Goal: Find contact information: Find contact information

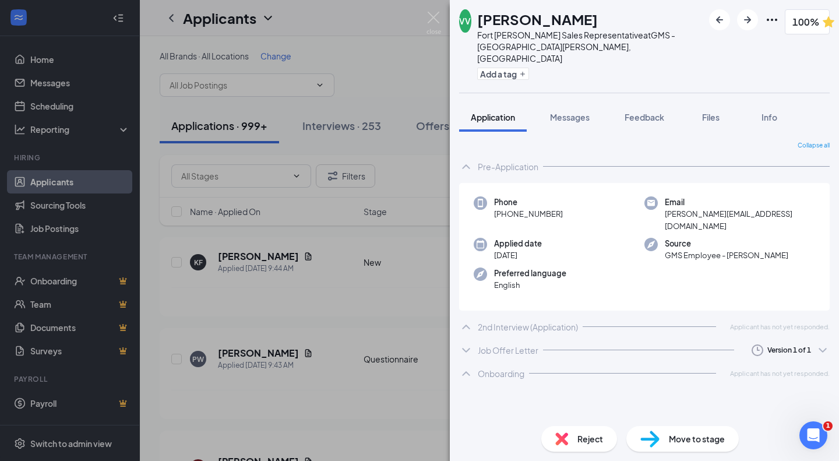
click at [567, 338] on div "Job Offer Letter Version 1 of 1" at bounding box center [644, 349] width 370 height 23
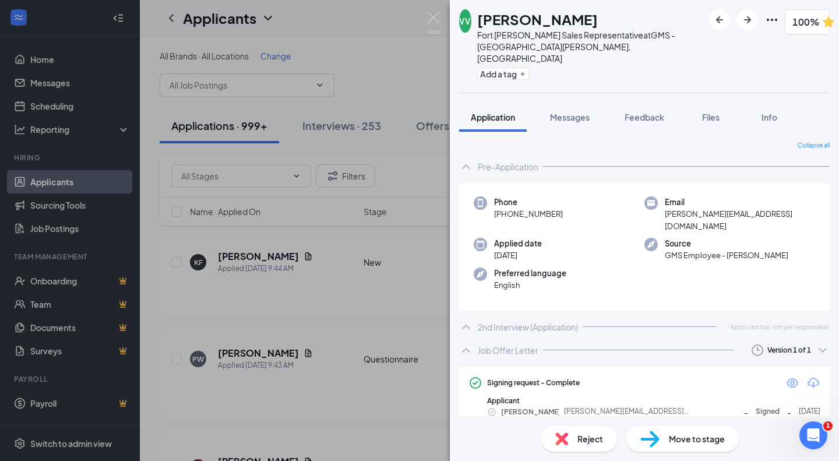
click at [583, 315] on div "2nd Interview (Application) Applicant has not yet responded." at bounding box center [644, 326] width 370 height 23
click at [785, 376] on icon "Eye" at bounding box center [792, 383] width 14 height 14
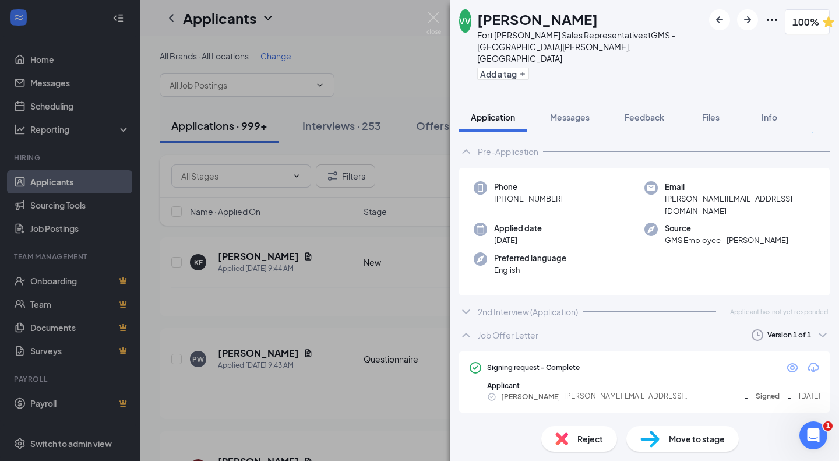
click at [570, 417] on div "Onboarding Applicant has not yet responded." at bounding box center [644, 428] width 370 height 23
click at [702, 181] on span "Email" at bounding box center [740, 187] width 150 height 12
click at [702, 193] on span "vincent.vaccaro2677@gmail.com" at bounding box center [740, 205] width 150 height 24
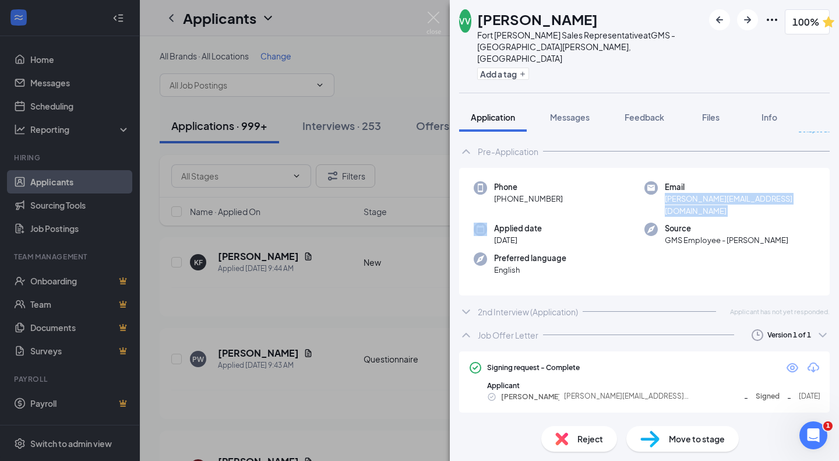
click at [702, 193] on span "vincent.vaccaro2677@gmail.com" at bounding box center [740, 205] width 150 height 24
copy span "vincent.vaccaro2677@gmail.com"
click at [547, 193] on span "+1 (716) 225-4110" at bounding box center [528, 199] width 69 height 12
drag, startPoint x: 561, startPoint y: 186, endPoint x: 504, endPoint y: 188, distance: 57.1
click at [504, 188] on div "Phone +1 (716) 225-4110" at bounding box center [558, 199] width 171 height 36
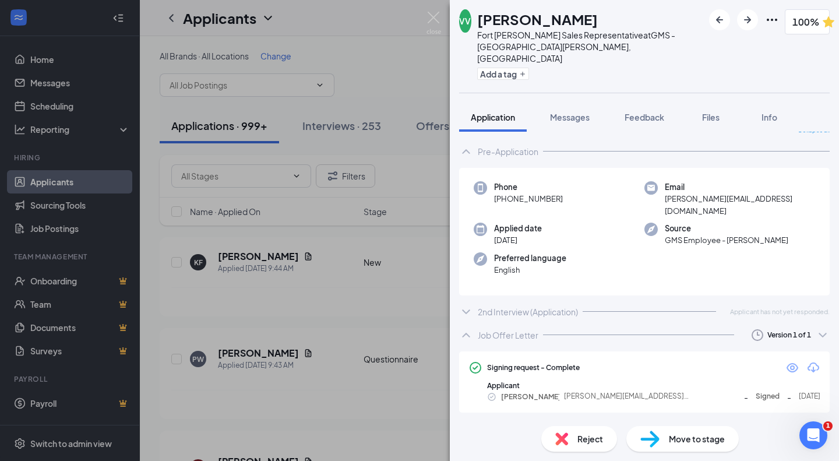
copy span "(716) 225-4110"
click at [706, 193] on span "vincent.vaccaro2677@gmail.com" at bounding box center [740, 205] width 150 height 24
drag, startPoint x: 706, startPoint y: 185, endPoint x: 721, endPoint y: 185, distance: 15.1
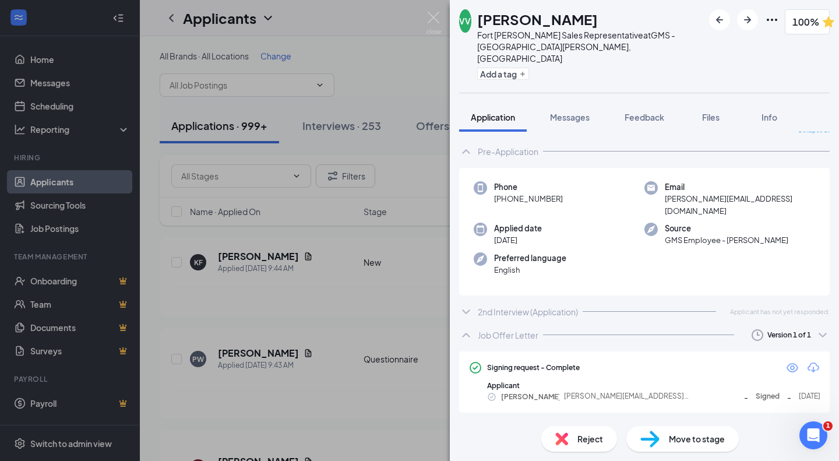
click at [721, 193] on span "vincent.vaccaro2677@gmail.com" at bounding box center [740, 205] width 150 height 24
copy span "vincent.vaccaro2677@gmail.com"
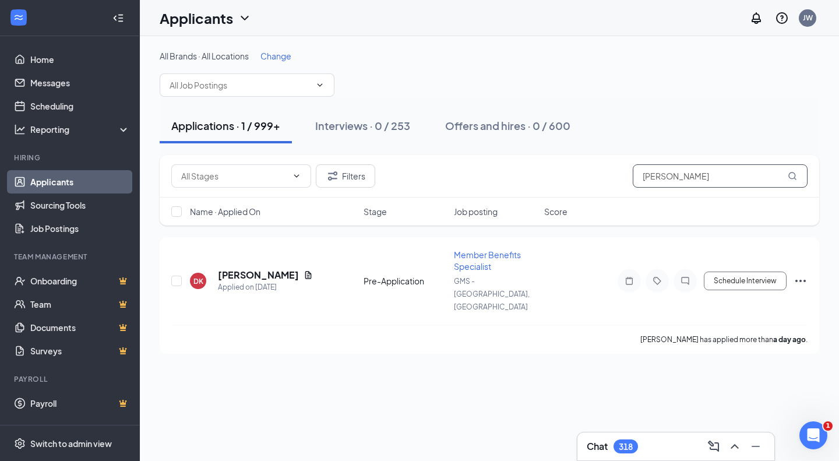
drag, startPoint x: 699, startPoint y: 175, endPoint x: 516, endPoint y: 159, distance: 183.5
click at [516, 159] on div "Filters [PERSON_NAME]" at bounding box center [489, 176] width 659 height 43
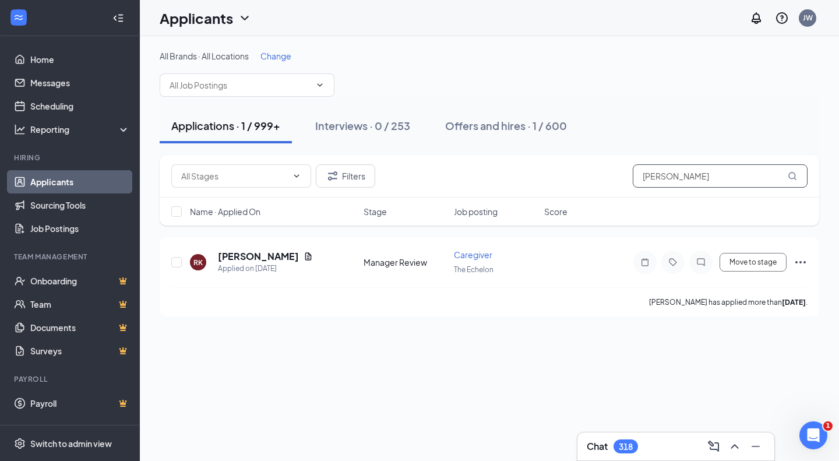
type input "[PERSON_NAME]"
click at [511, 130] on div "Offers and hires · 1 / 600" at bounding box center [506, 125] width 122 height 15
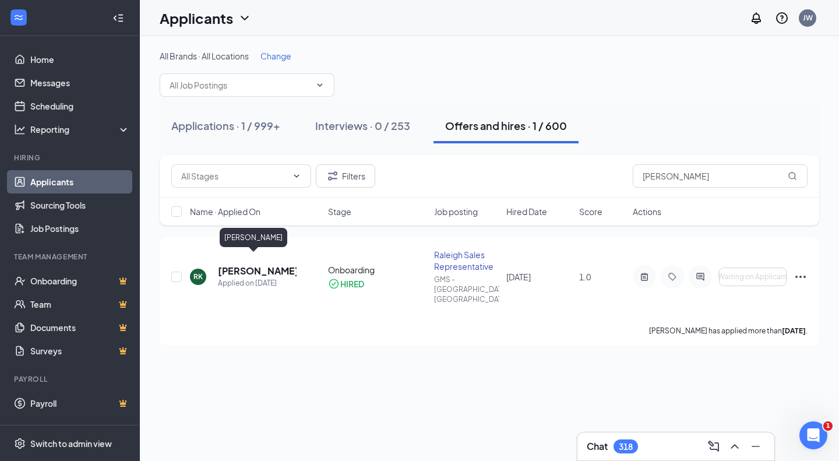
click at [248, 266] on h5 "[PERSON_NAME]" at bounding box center [257, 270] width 79 height 13
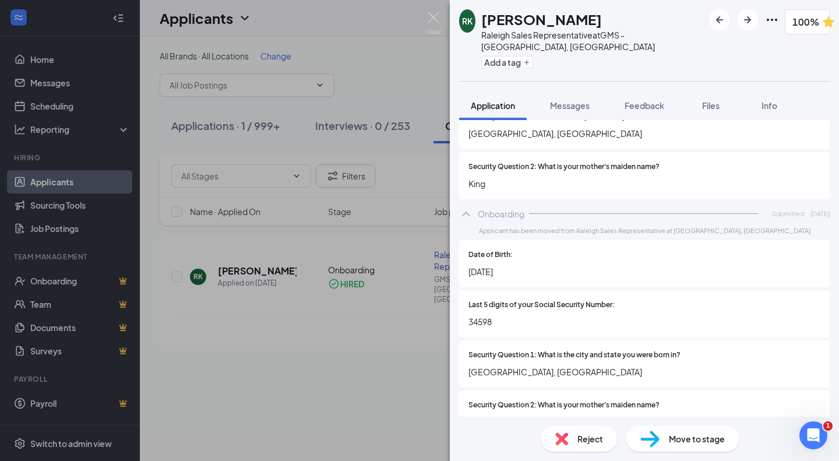
scroll to position [1631, 0]
